Goal: Complete application form

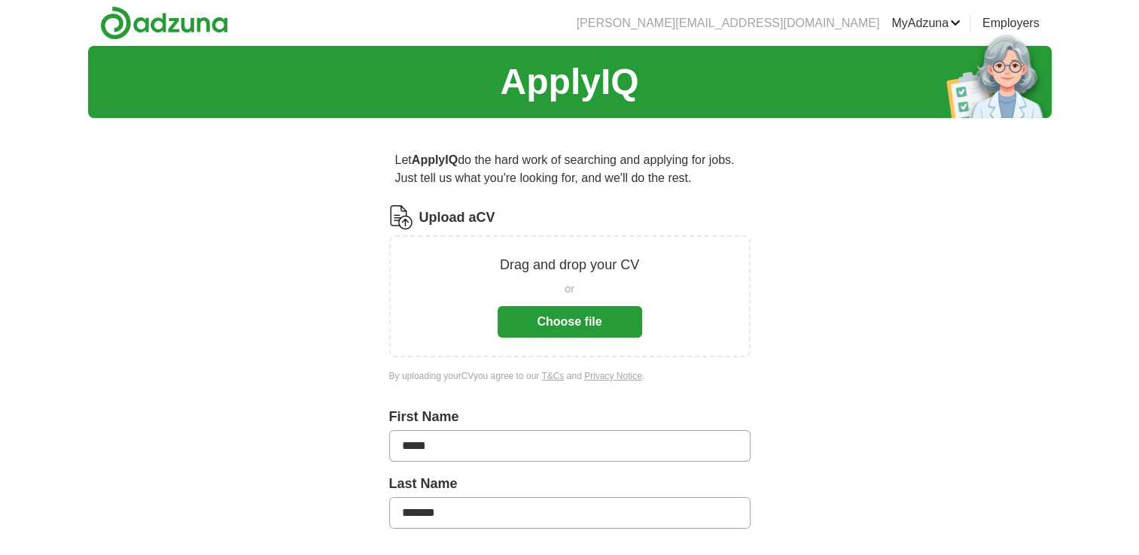
click at [572, 321] on button "Choose file" at bounding box center [569, 322] width 144 height 32
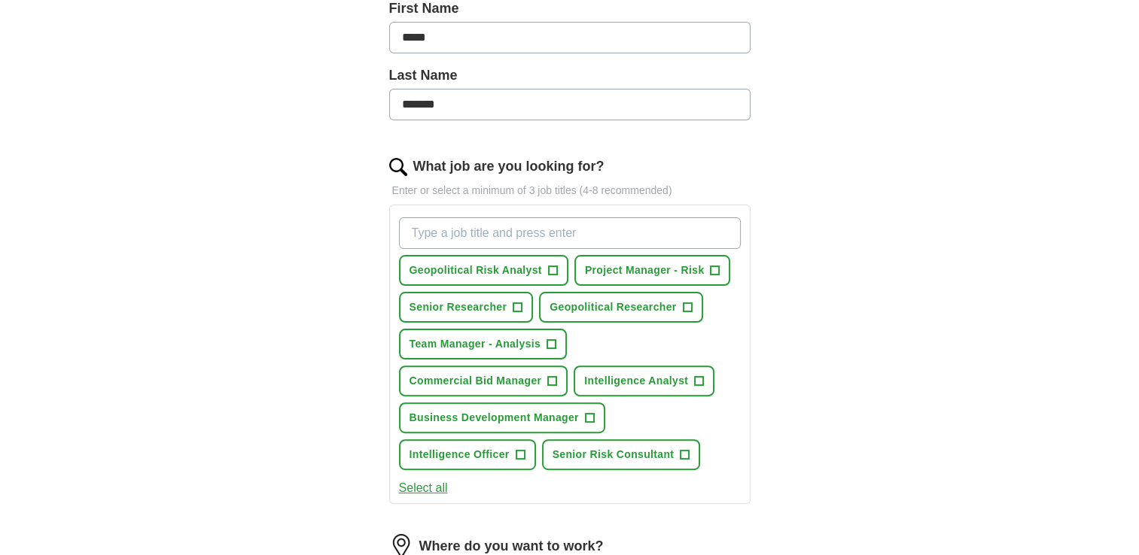
scroll to position [376, 0]
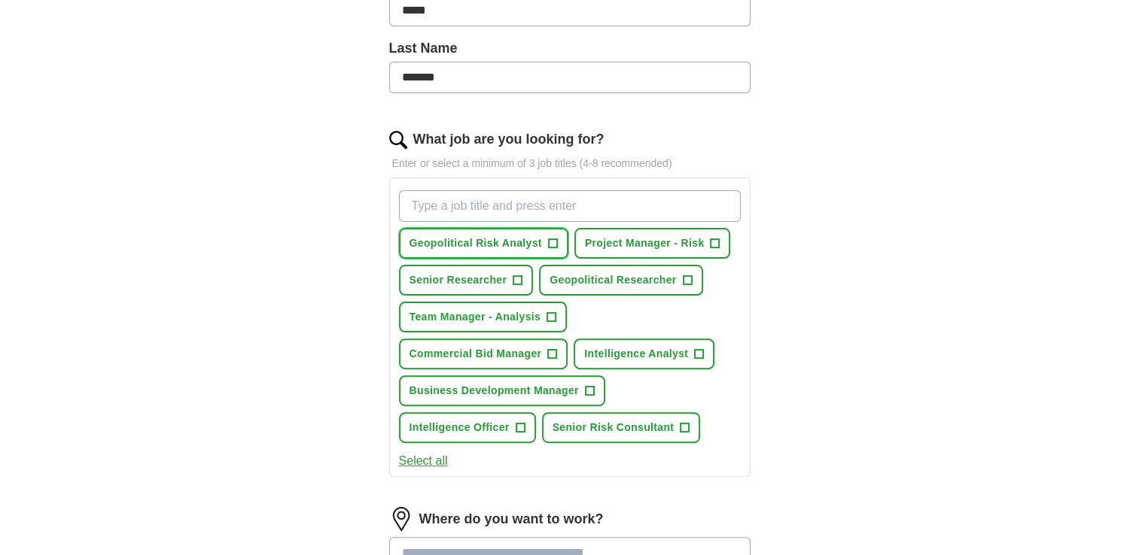
click at [549, 245] on span "+" at bounding box center [552, 244] width 9 height 12
click at [675, 282] on button "Geopolitical Researcher +" at bounding box center [620, 280] width 163 height 31
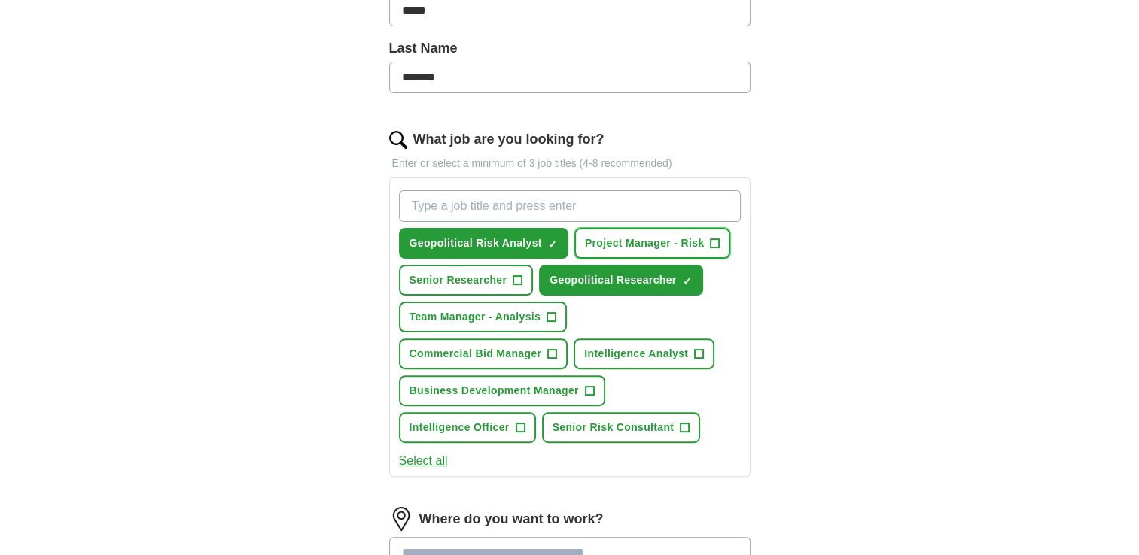
click at [653, 236] on span "Project Manager - Risk" at bounding box center [645, 244] width 120 height 16
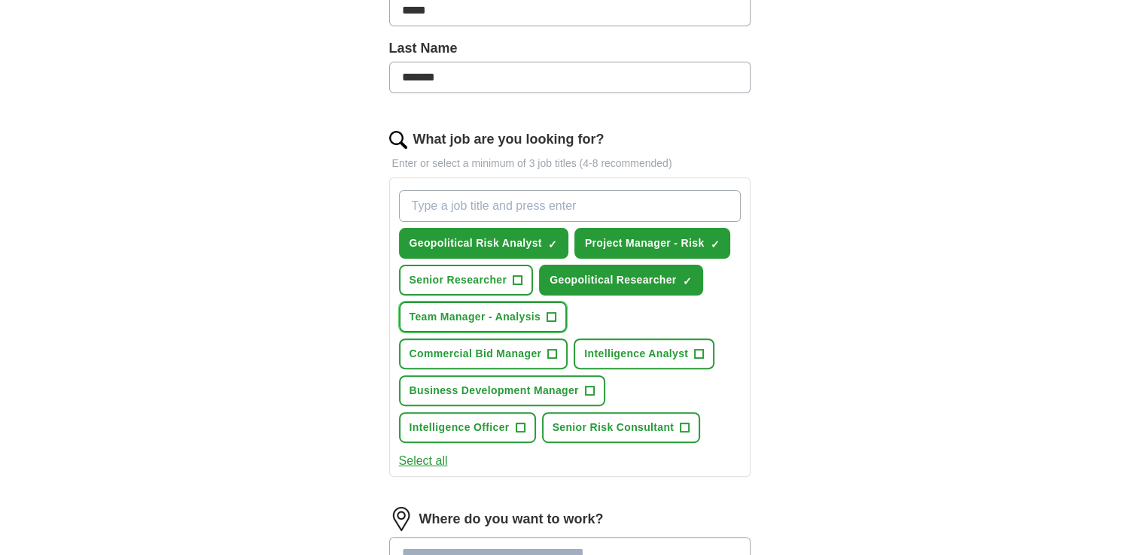
click at [491, 322] on button "Team Manager - Analysis +" at bounding box center [483, 317] width 169 height 31
click at [623, 356] on span "Intelligence Analyst" at bounding box center [636, 354] width 104 height 16
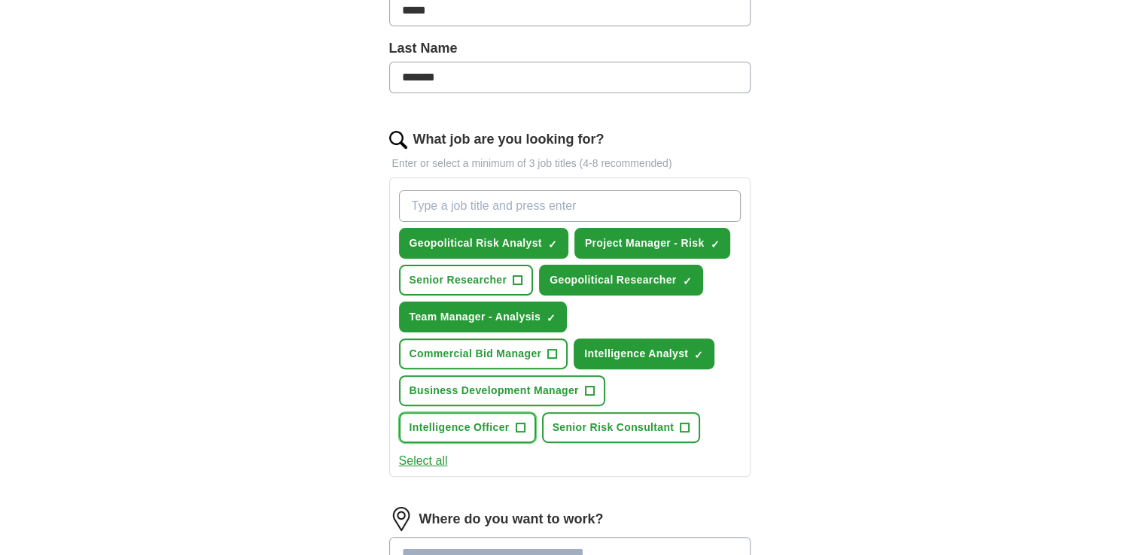
click at [496, 429] on span "Intelligence Officer" at bounding box center [459, 428] width 100 height 16
click at [612, 422] on span "Senior Risk Consultant" at bounding box center [613, 428] width 122 height 16
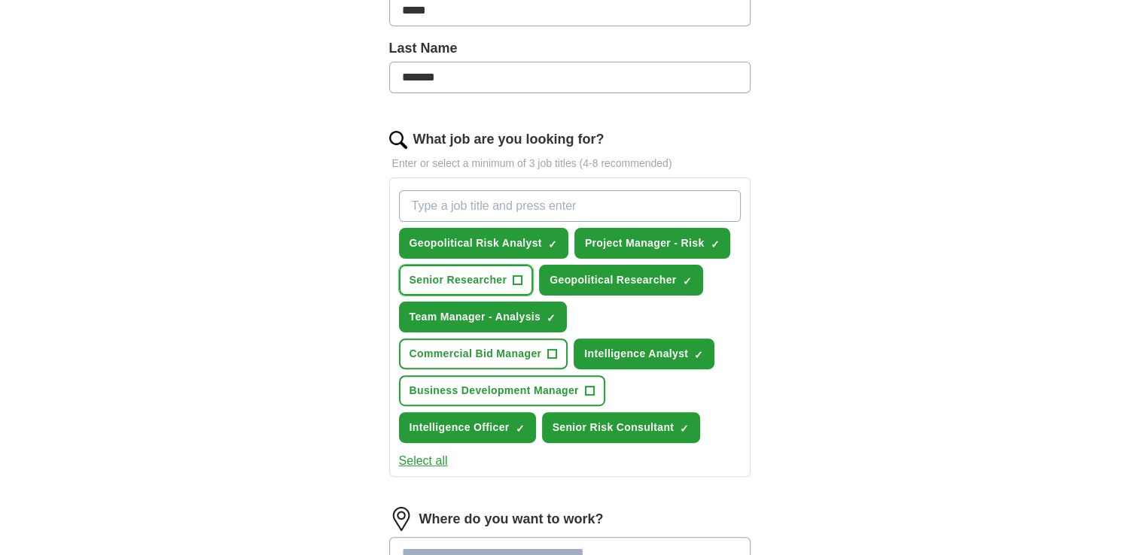
click at [476, 281] on span "Senior Researcher" at bounding box center [458, 280] width 98 height 16
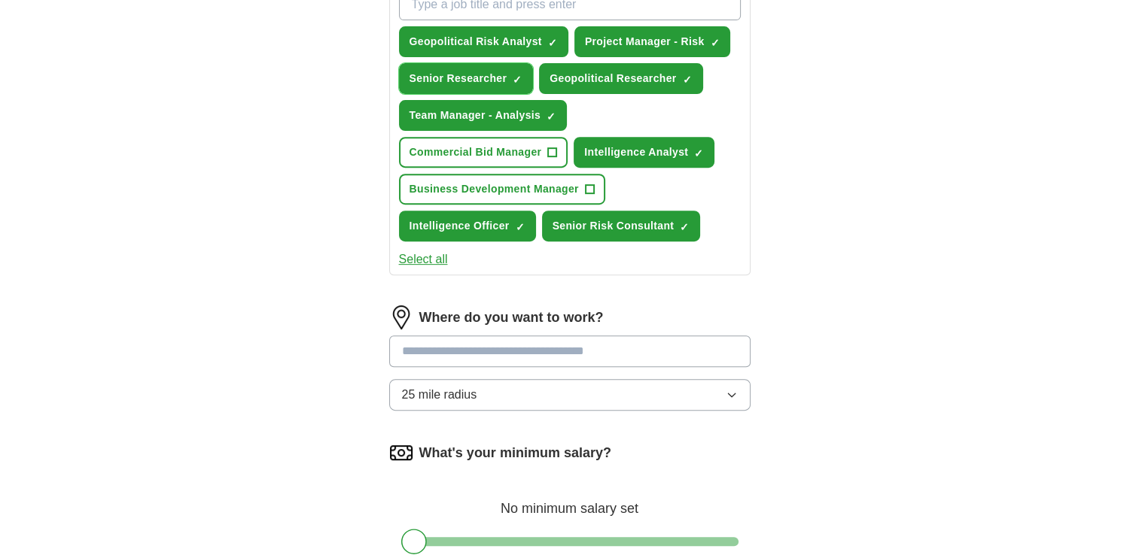
scroll to position [602, 0]
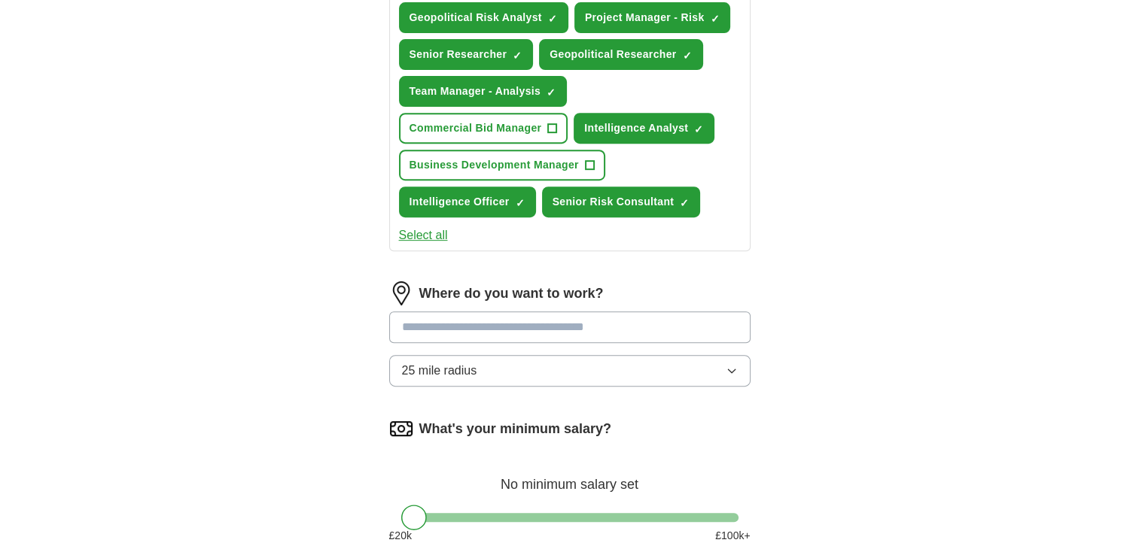
click at [510, 330] on input "text" at bounding box center [569, 328] width 361 height 32
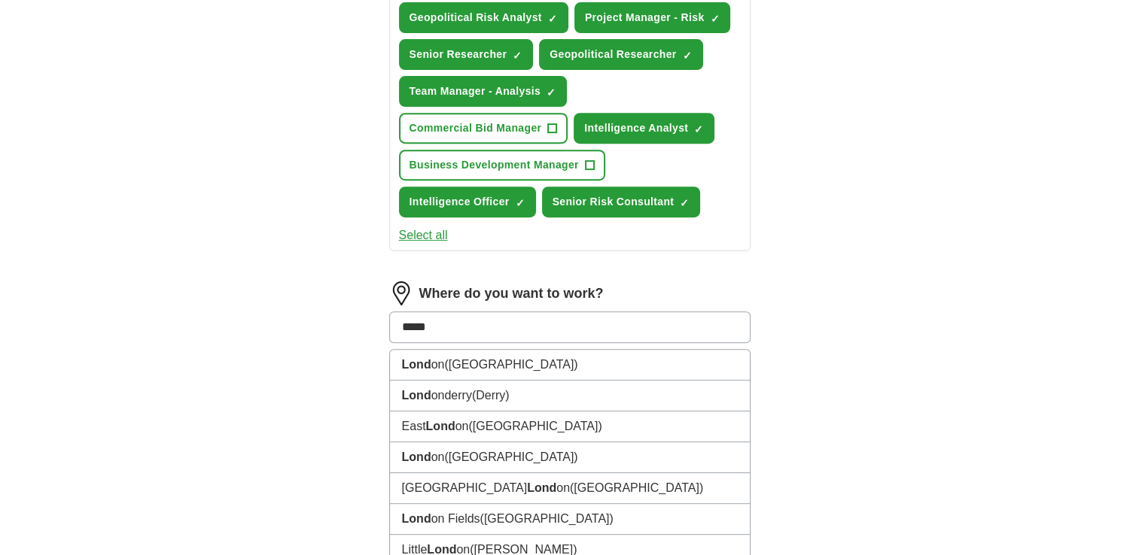
type input "******"
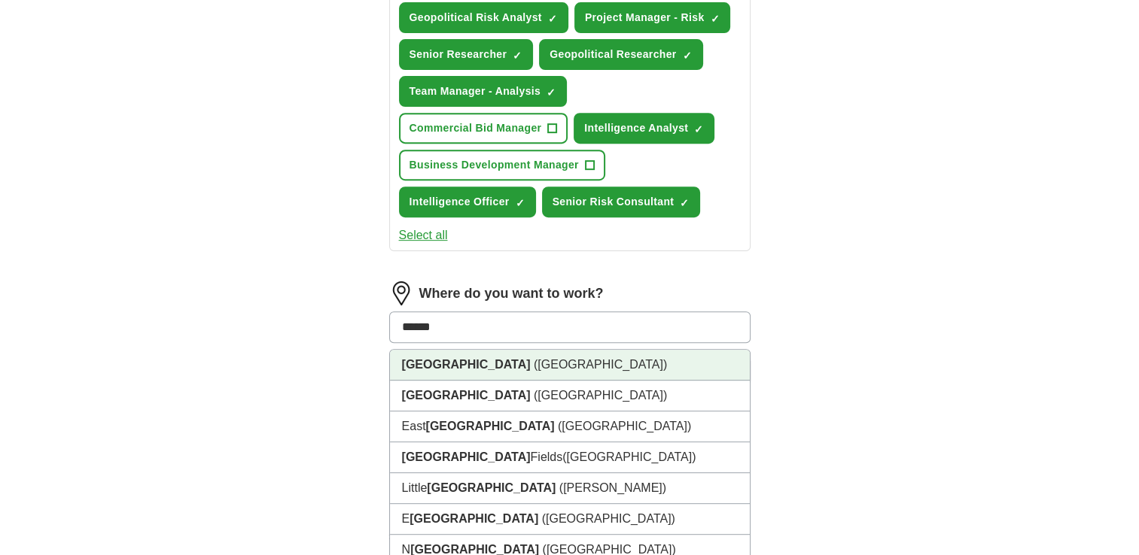
click at [479, 363] on li "[GEOGRAPHIC_DATA] ([GEOGRAPHIC_DATA])" at bounding box center [570, 365] width 360 height 31
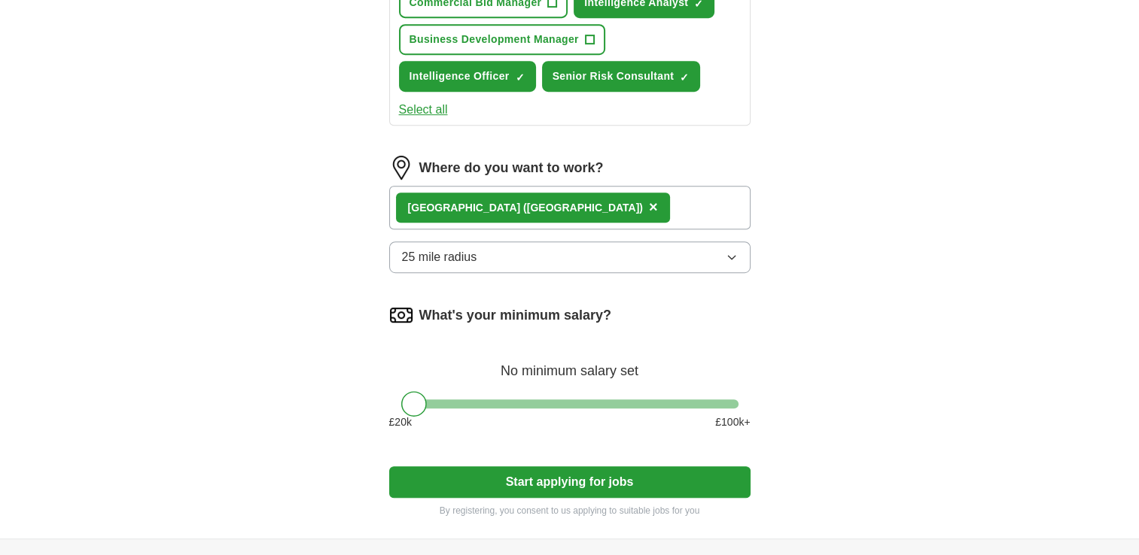
scroll to position [753, 0]
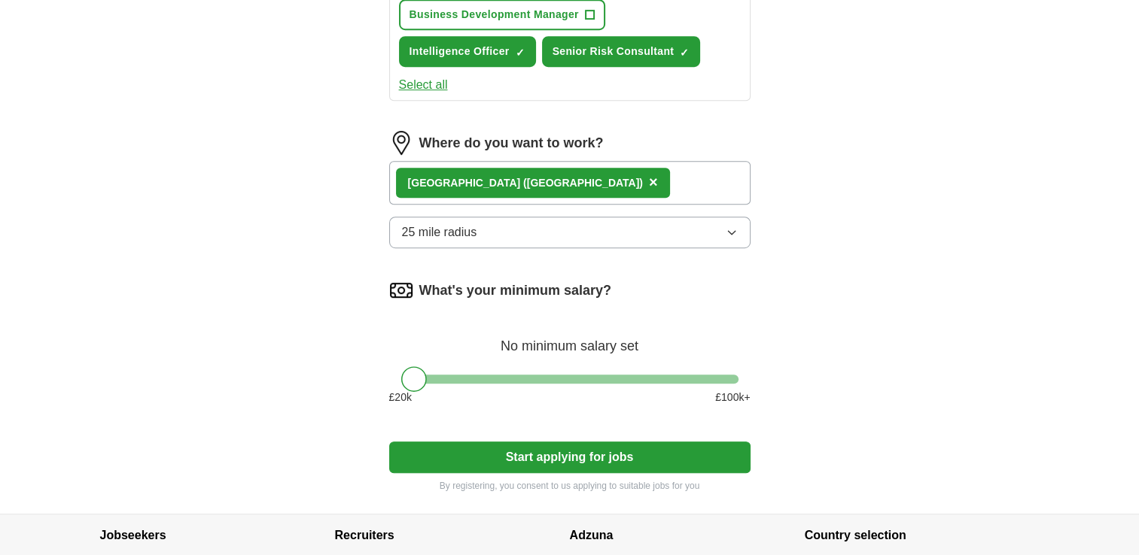
click at [553, 182] on div "[GEOGRAPHIC_DATA] ([GEOGRAPHIC_DATA]) ×" at bounding box center [569, 183] width 361 height 44
click at [524, 179] on div "[GEOGRAPHIC_DATA] ([GEOGRAPHIC_DATA]) ×" at bounding box center [569, 183] width 361 height 44
click at [503, 181] on div "[GEOGRAPHIC_DATA] ([GEOGRAPHIC_DATA]) ×" at bounding box center [569, 183] width 361 height 44
click at [527, 178] on div "[GEOGRAPHIC_DATA] ([GEOGRAPHIC_DATA]) ×" at bounding box center [569, 183] width 361 height 44
click at [732, 227] on icon "button" at bounding box center [732, 233] width 12 height 12
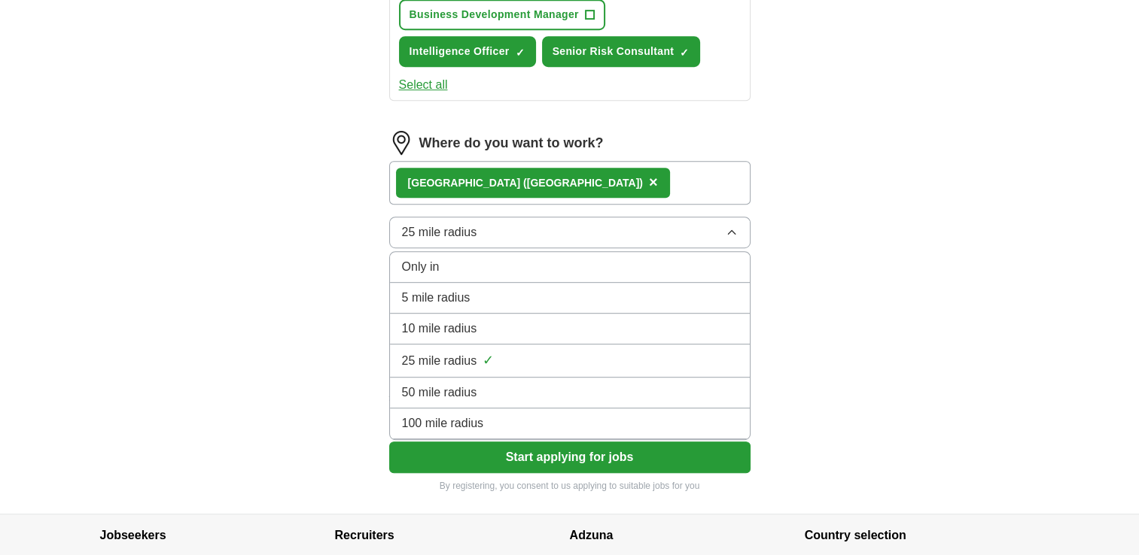
click at [542, 384] on div "50 mile radius" at bounding box center [570, 393] width 336 height 18
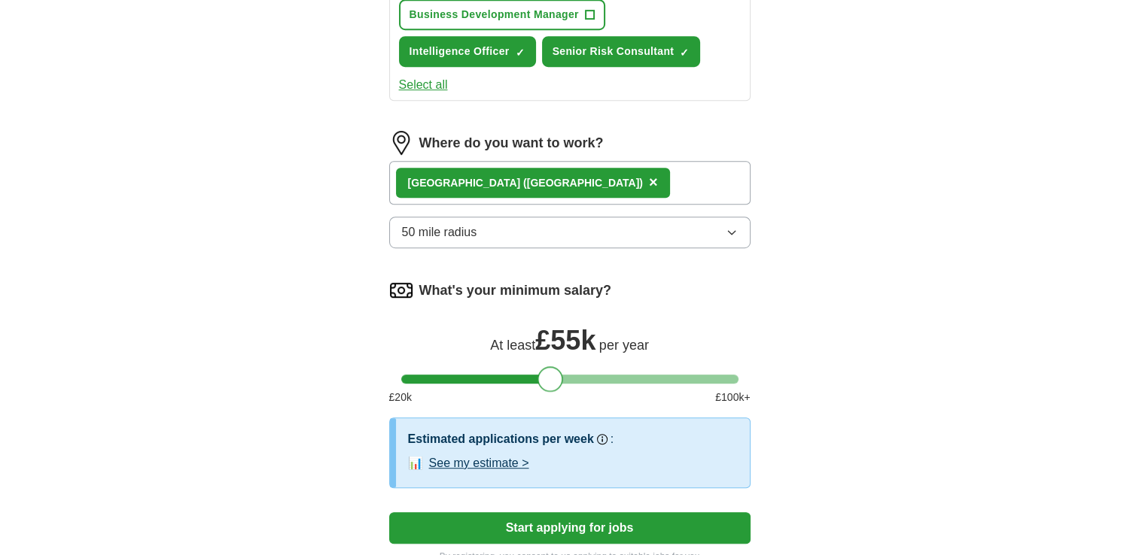
drag, startPoint x: 421, startPoint y: 373, endPoint x: 558, endPoint y: 378, distance: 137.0
click at [558, 378] on div at bounding box center [550, 380] width 26 height 26
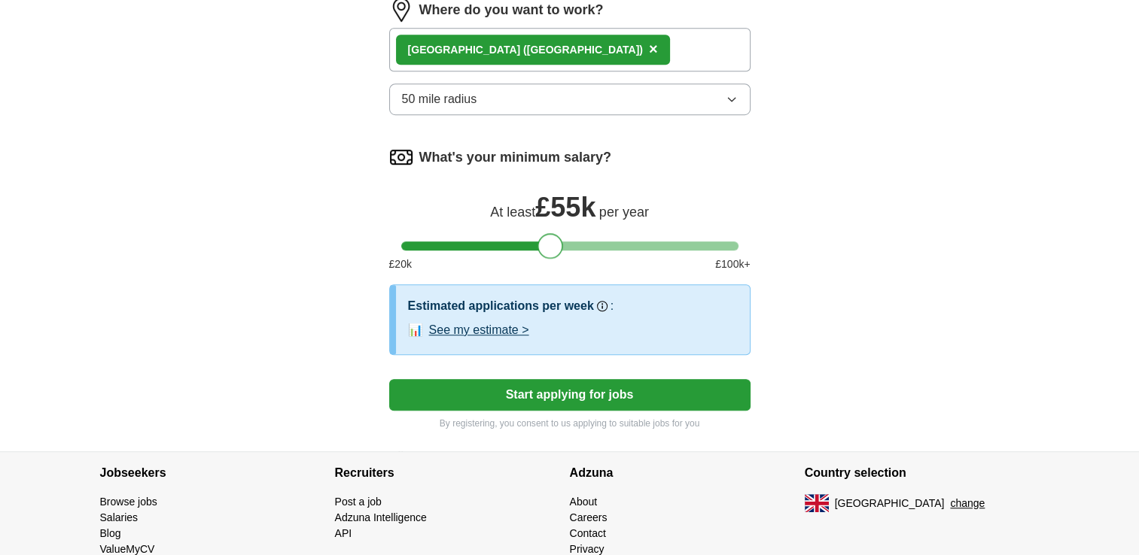
scroll to position [903, 0]
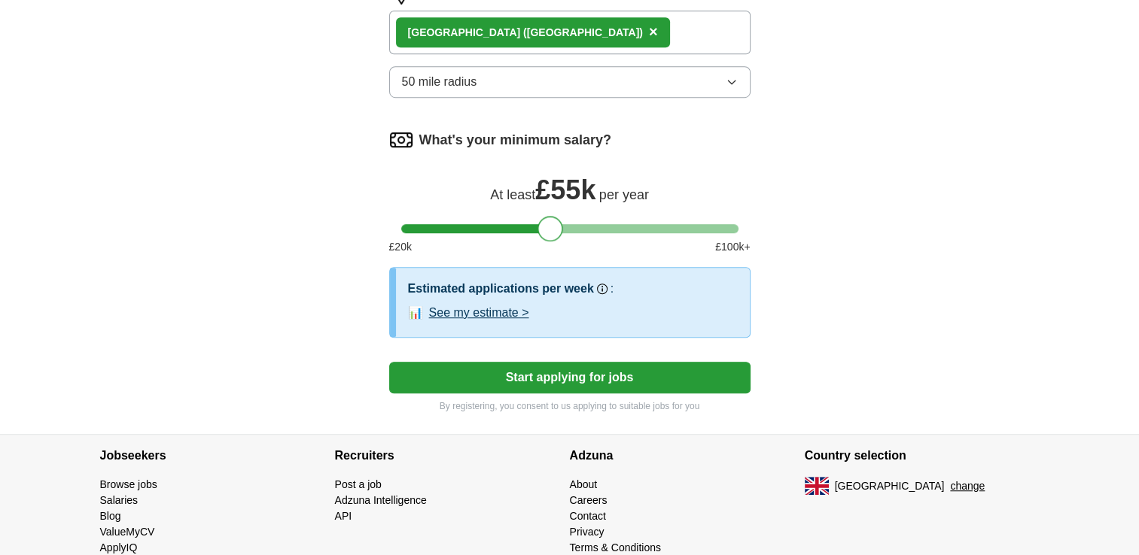
click at [503, 305] on button "See my estimate >" at bounding box center [479, 313] width 100 height 18
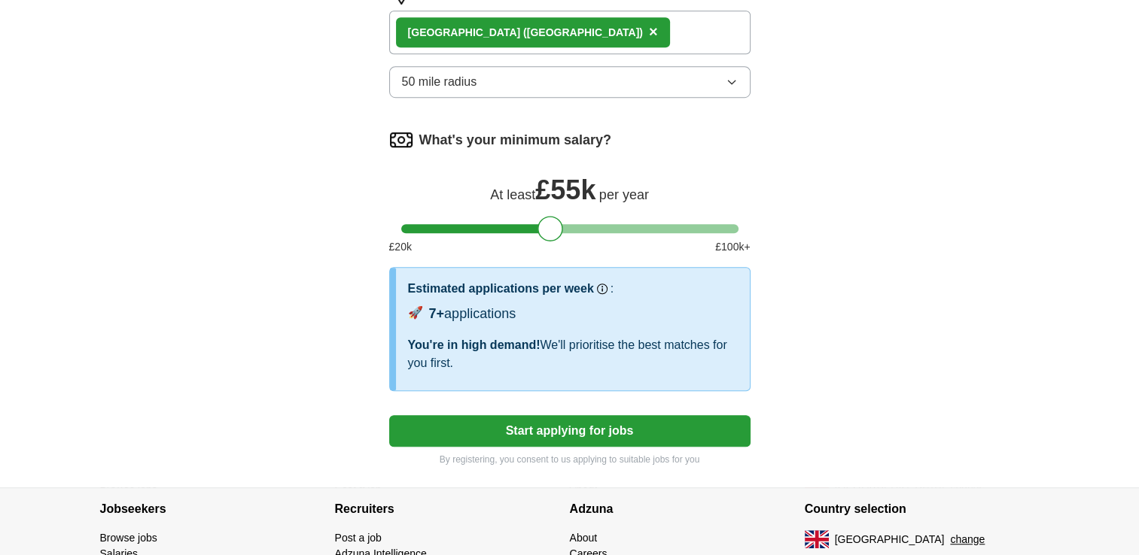
click at [563, 425] on button "Start applying for jobs" at bounding box center [569, 431] width 361 height 32
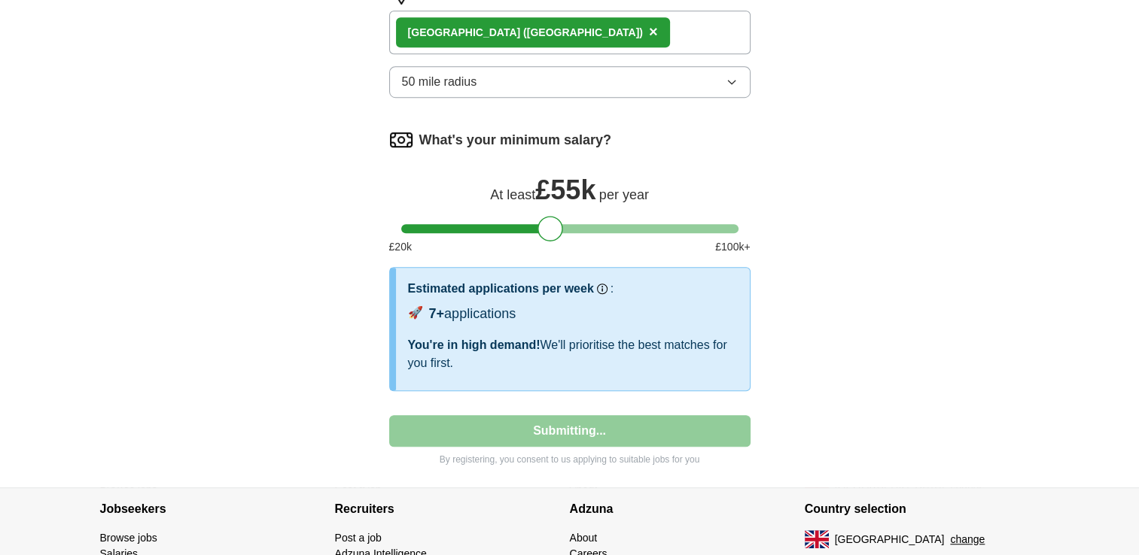
select select "**"
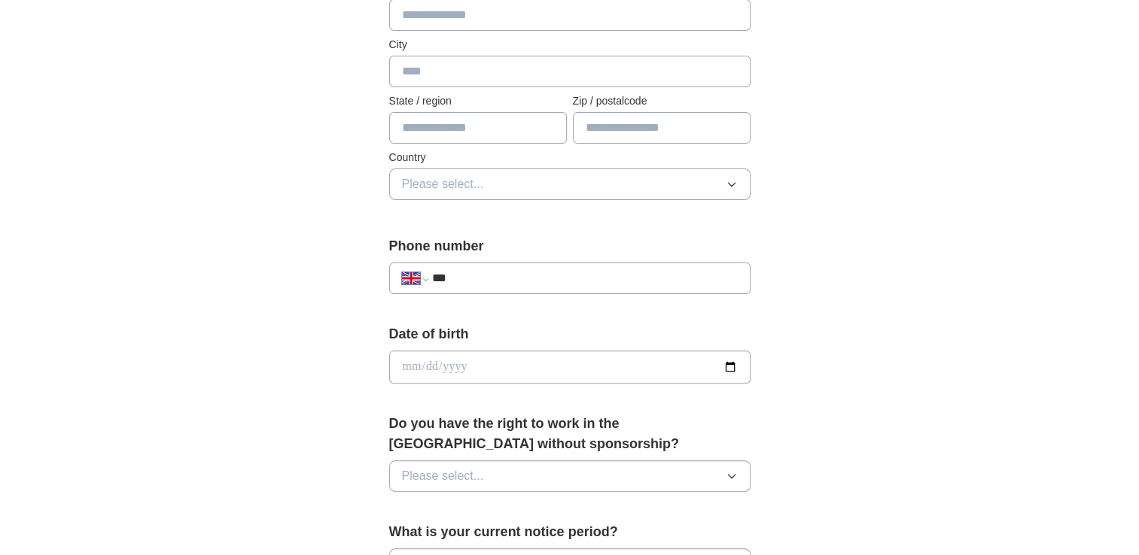
scroll to position [452, 0]
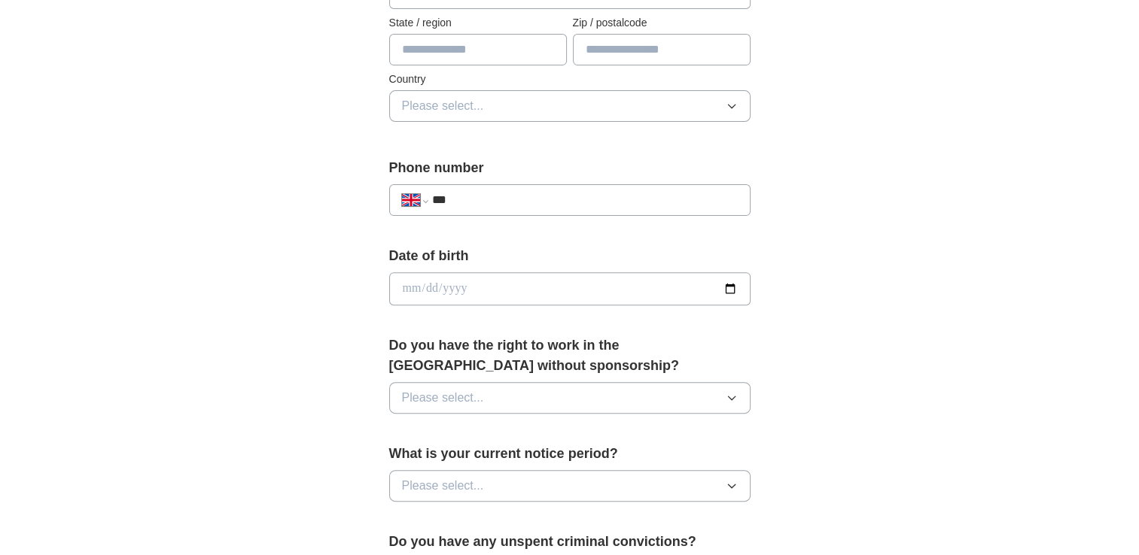
click at [538, 283] on input "date" at bounding box center [569, 288] width 361 height 33
type input "**********"
click at [551, 391] on button "Please select..." at bounding box center [569, 398] width 361 height 32
click at [534, 431] on div "Yes" at bounding box center [570, 433] width 336 height 18
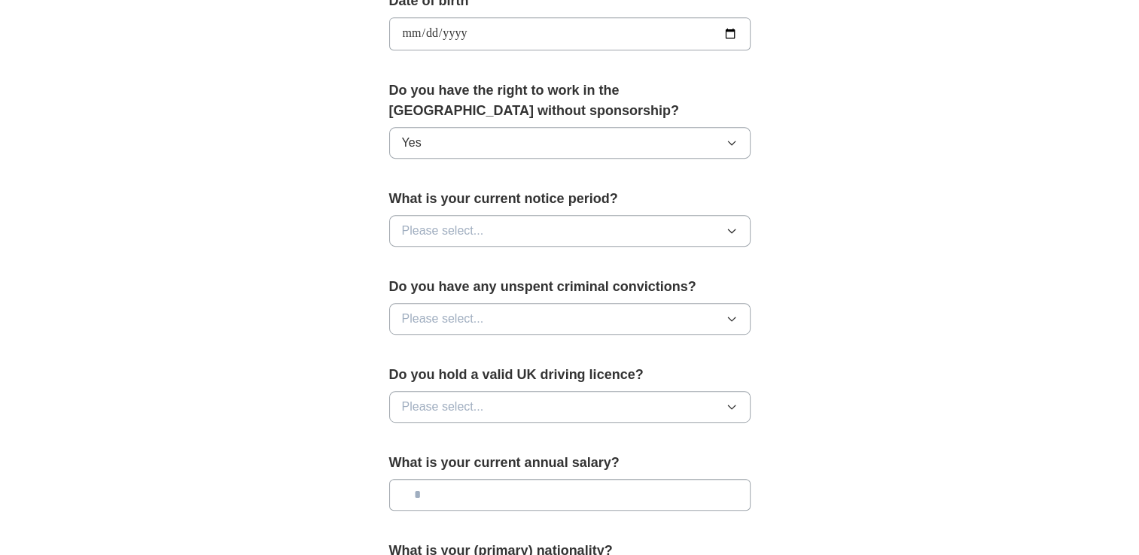
scroll to position [753, 0]
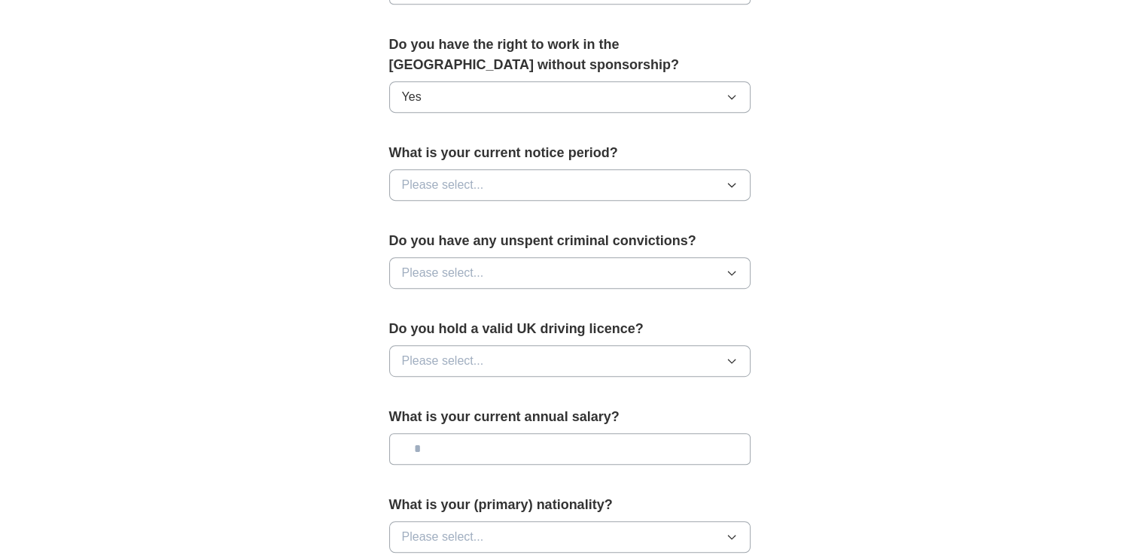
click at [729, 183] on icon "button" at bounding box center [732, 185] width 12 height 12
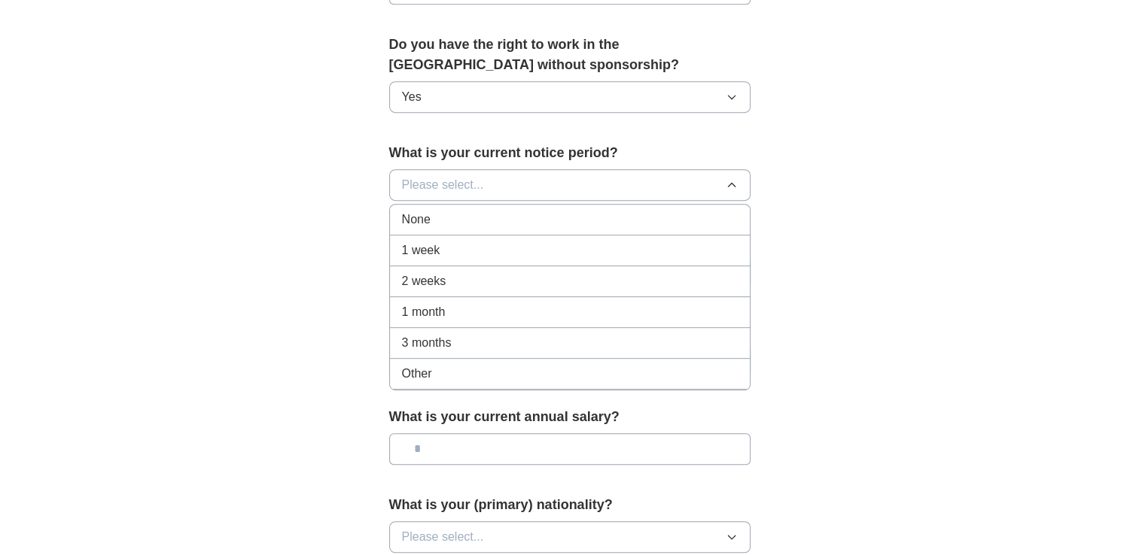
click at [531, 342] on div "3 months" at bounding box center [570, 343] width 336 height 18
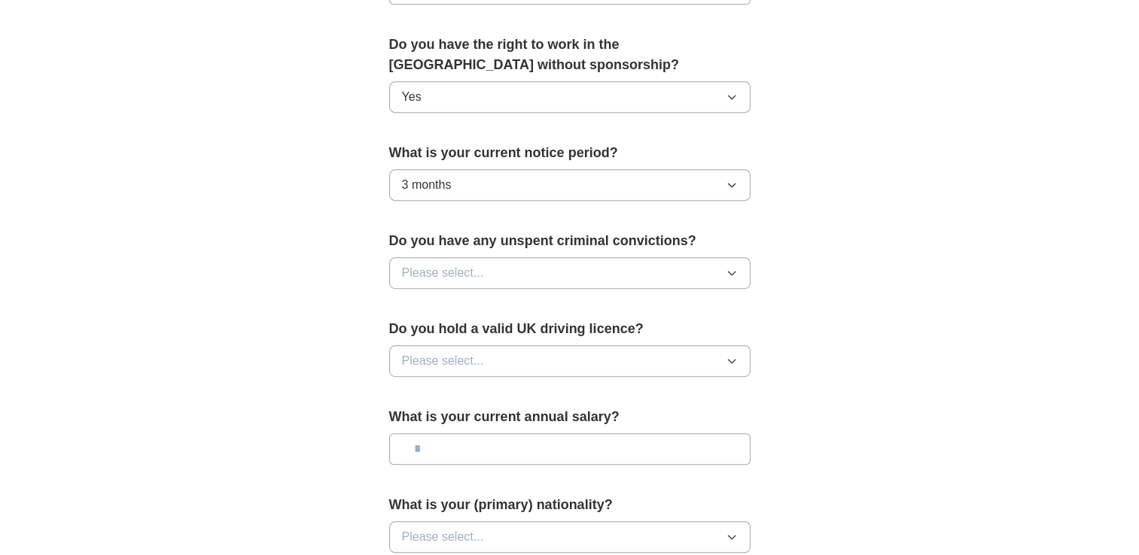
click at [495, 269] on button "Please select..." at bounding box center [569, 273] width 361 height 32
click at [479, 335] on div "No" at bounding box center [570, 339] width 336 height 18
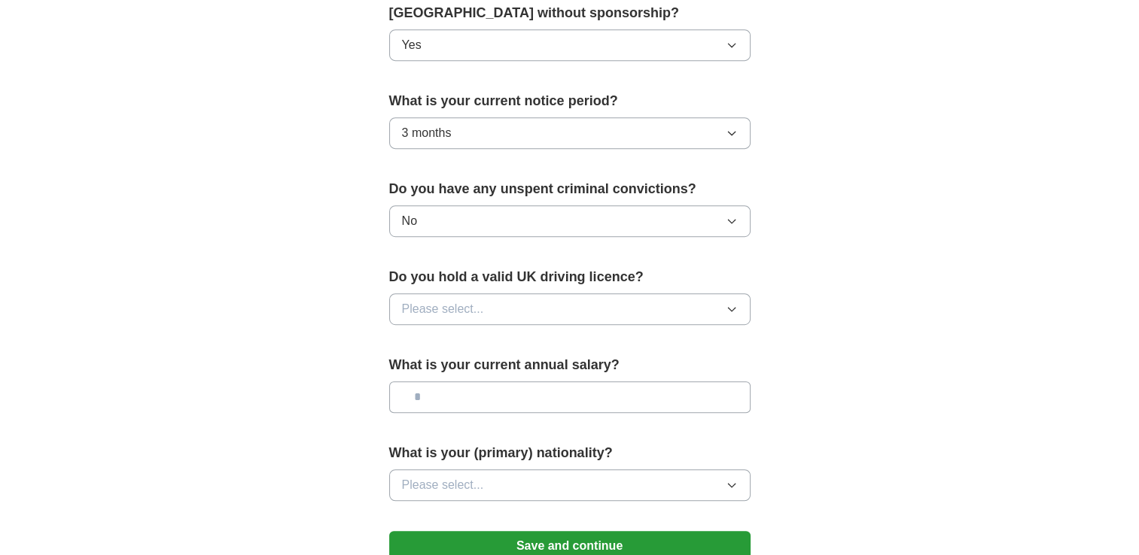
scroll to position [828, 0]
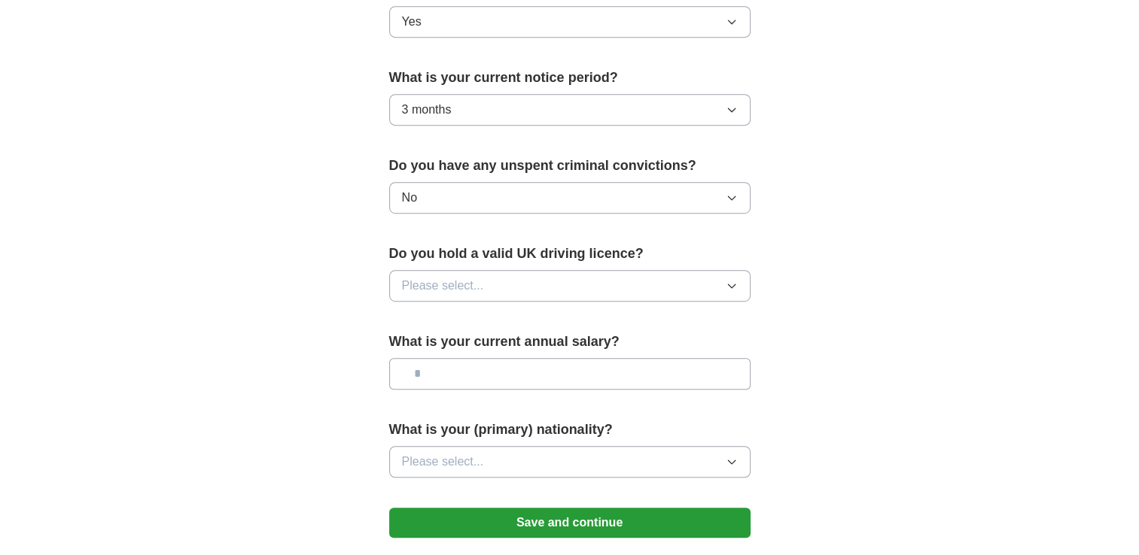
click at [467, 282] on span "Please select..." at bounding box center [443, 286] width 82 height 18
click at [455, 347] on div "No" at bounding box center [570, 351] width 336 height 18
click at [464, 370] on input "text" at bounding box center [569, 374] width 361 height 32
type input "*******"
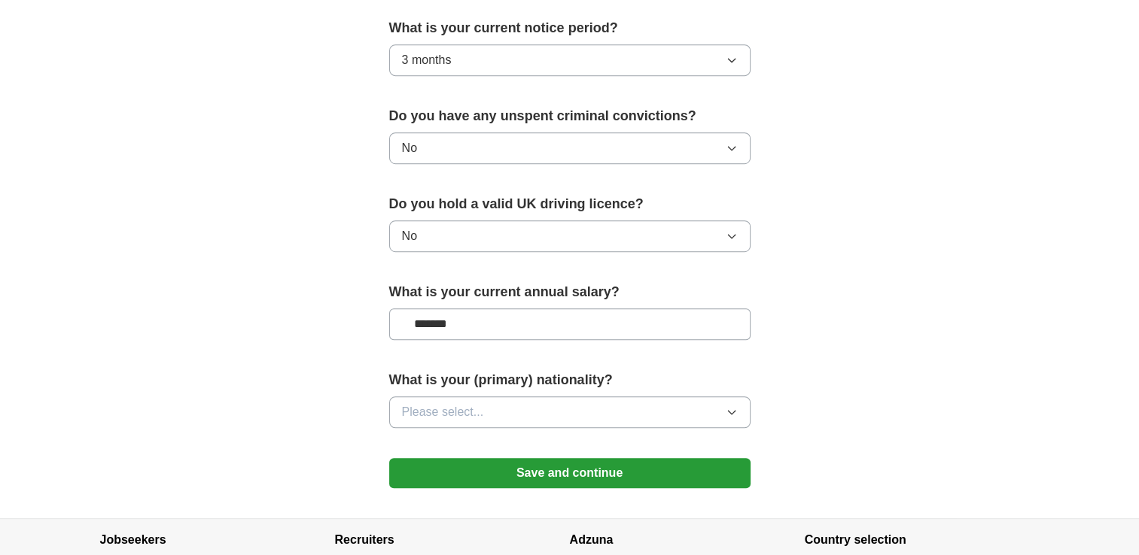
scroll to position [903, 0]
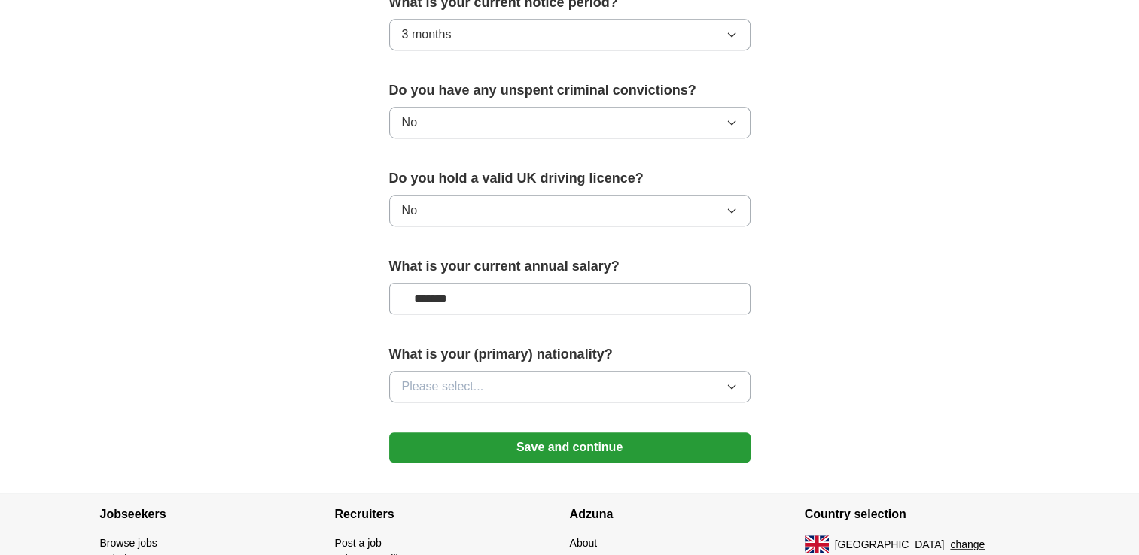
click at [744, 380] on button "Please select..." at bounding box center [569, 387] width 361 height 32
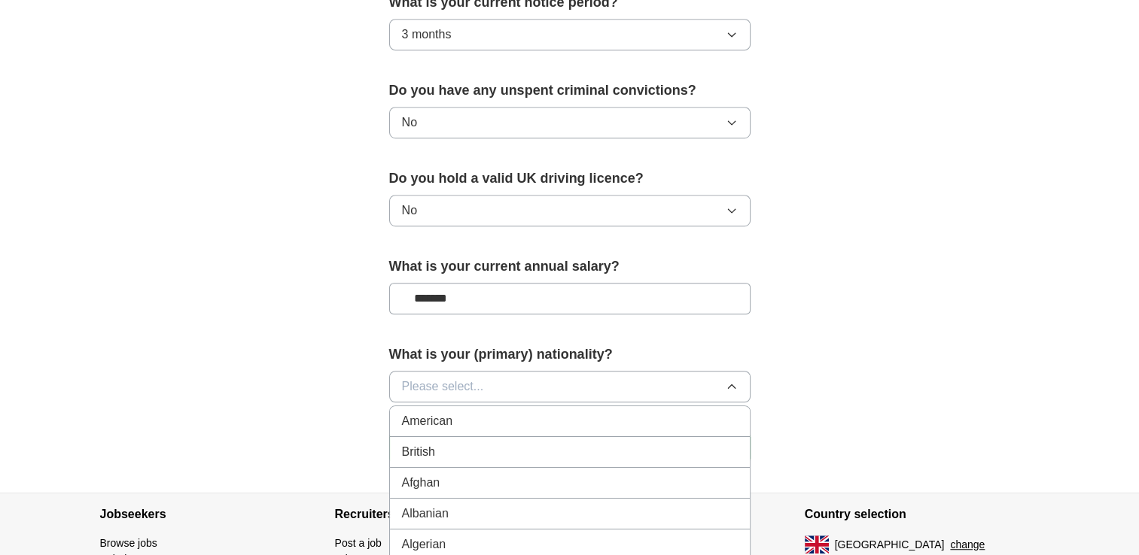
click at [543, 455] on div "British" at bounding box center [570, 452] width 336 height 18
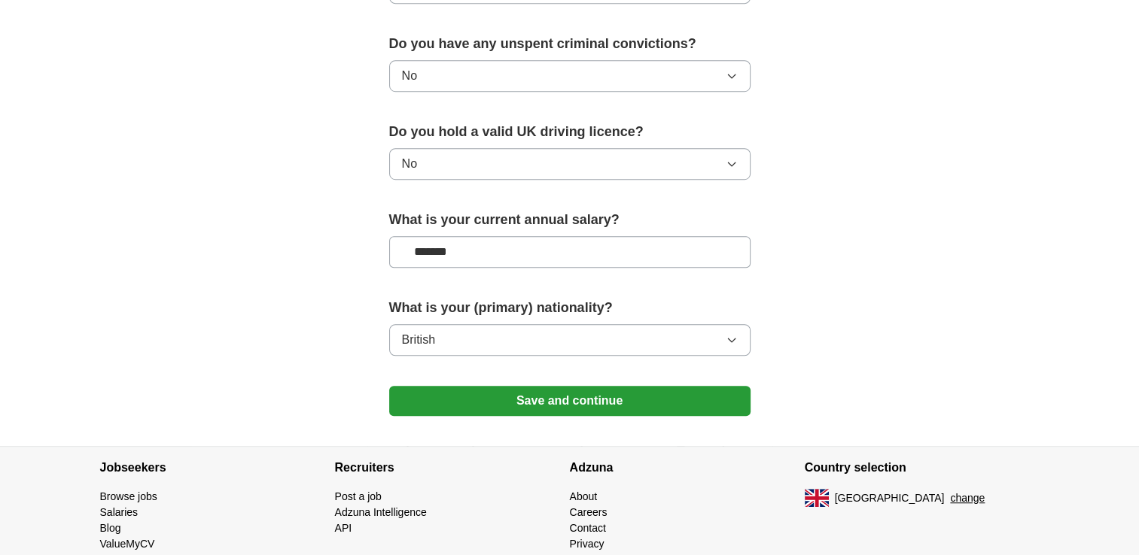
scroll to position [1003, 0]
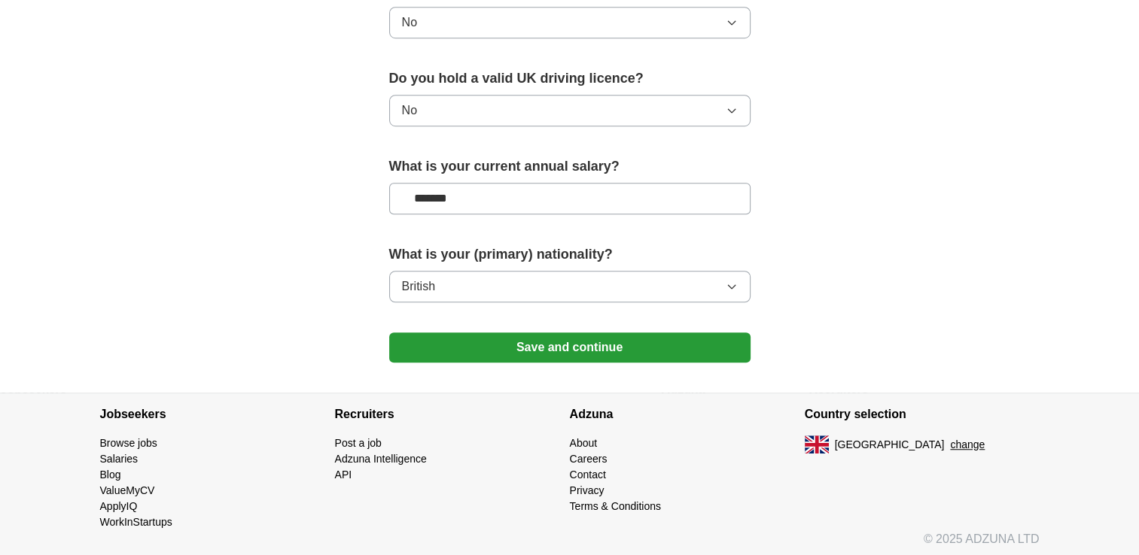
click at [575, 339] on button "Save and continue" at bounding box center [569, 348] width 361 height 30
